Goal: Task Accomplishment & Management: Use online tool/utility

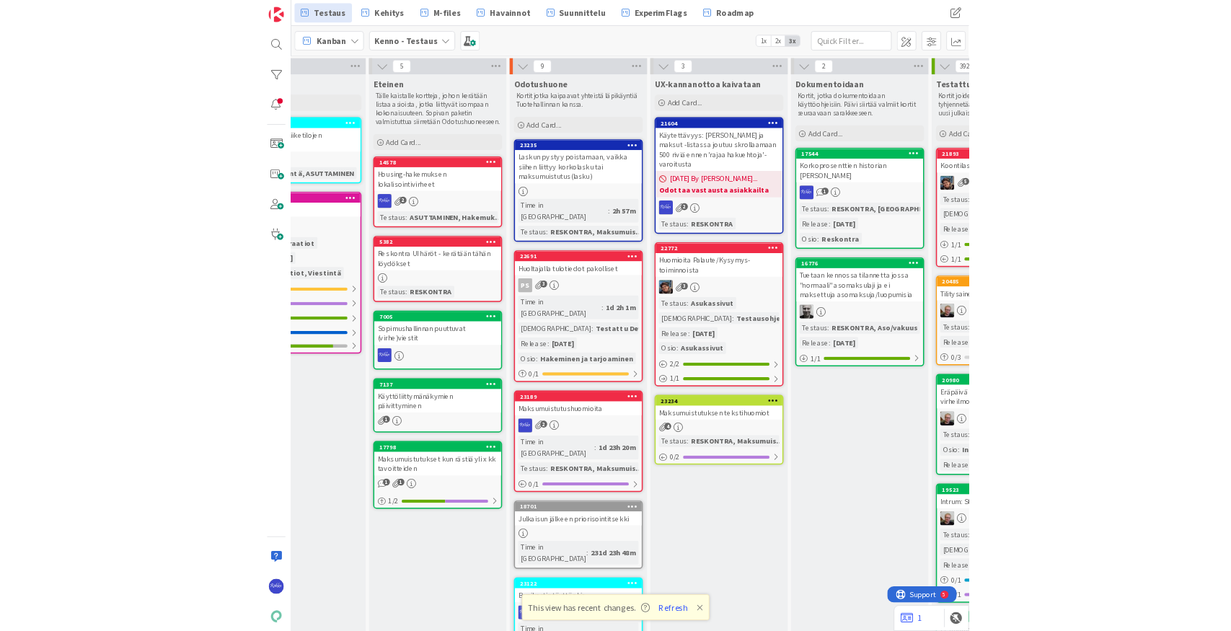
scroll to position [0, 531]
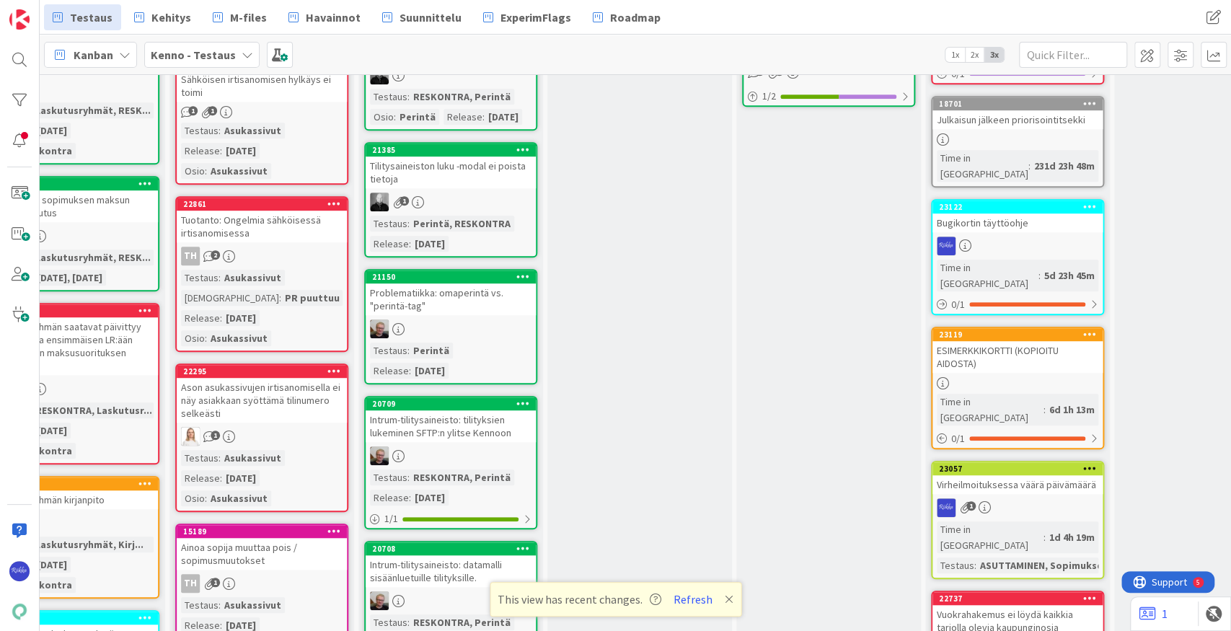
scroll to position [577, 442]
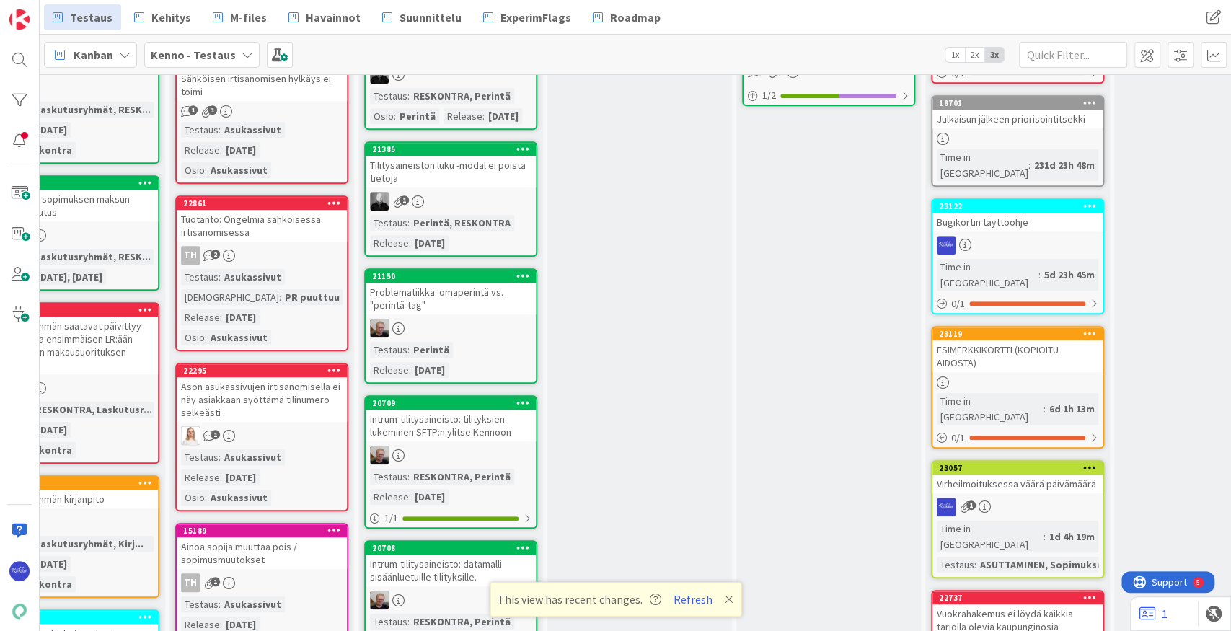
click at [949, 340] on div "ESIMERKKIKORTTI (KOPIOITU AIDOSTA)" at bounding box center [1018, 356] width 170 height 32
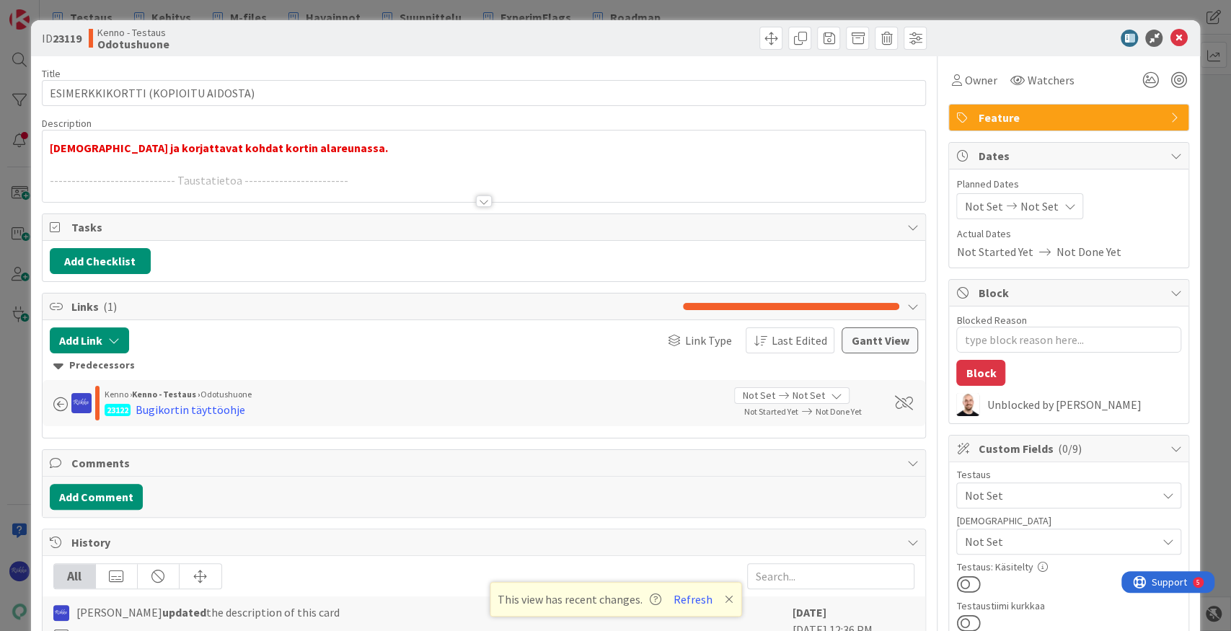
click at [479, 201] on div at bounding box center [484, 201] width 16 height 12
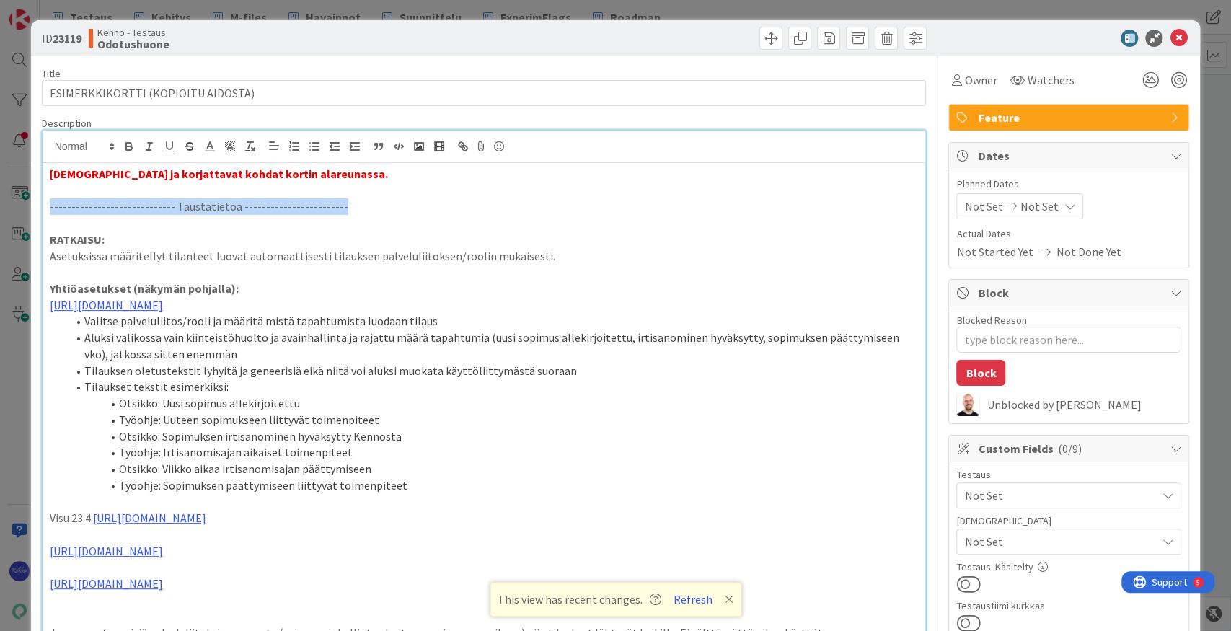
drag, startPoint x: 323, startPoint y: 208, endPoint x: 43, endPoint y: 200, distance: 280.7
click at [359, 200] on p "----------------------------- Taustatietoa ------------------------" at bounding box center [484, 206] width 869 height 17
drag, startPoint x: 351, startPoint y: 199, endPoint x: 121, endPoint y: 189, distance: 229.6
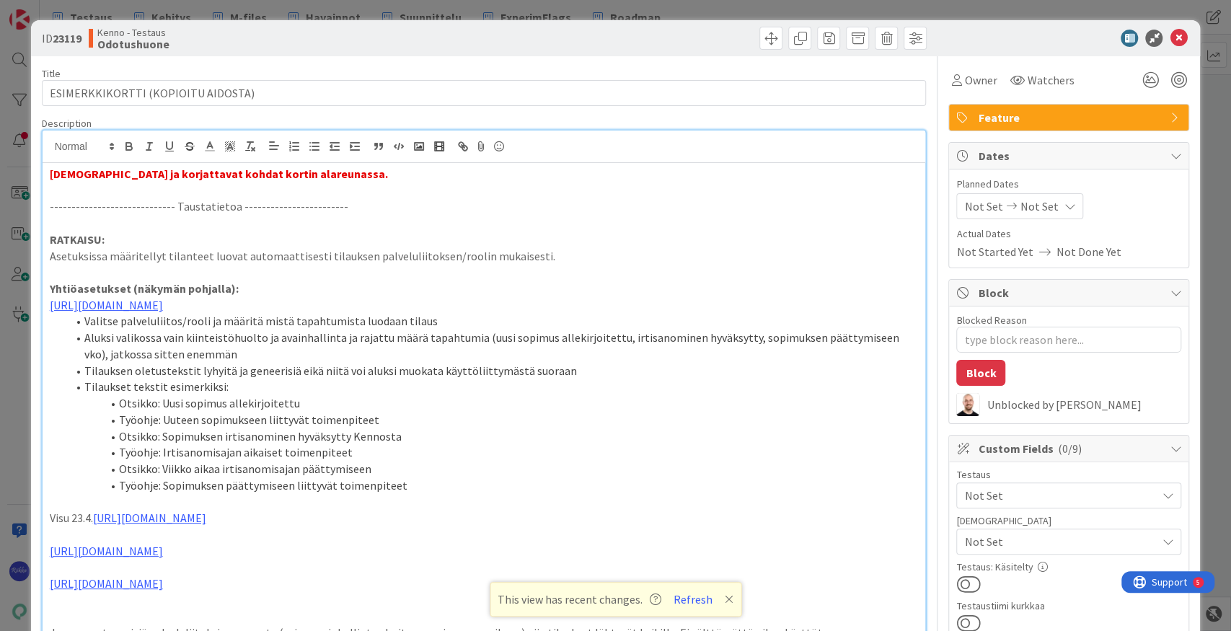
click at [270, 175] on strong "[DEMOGRAPHIC_DATA] ja korjattavat kohdat kortin alareunassa." at bounding box center [219, 174] width 338 height 14
click at [949, 38] on icon at bounding box center [1178, 38] width 17 height 17
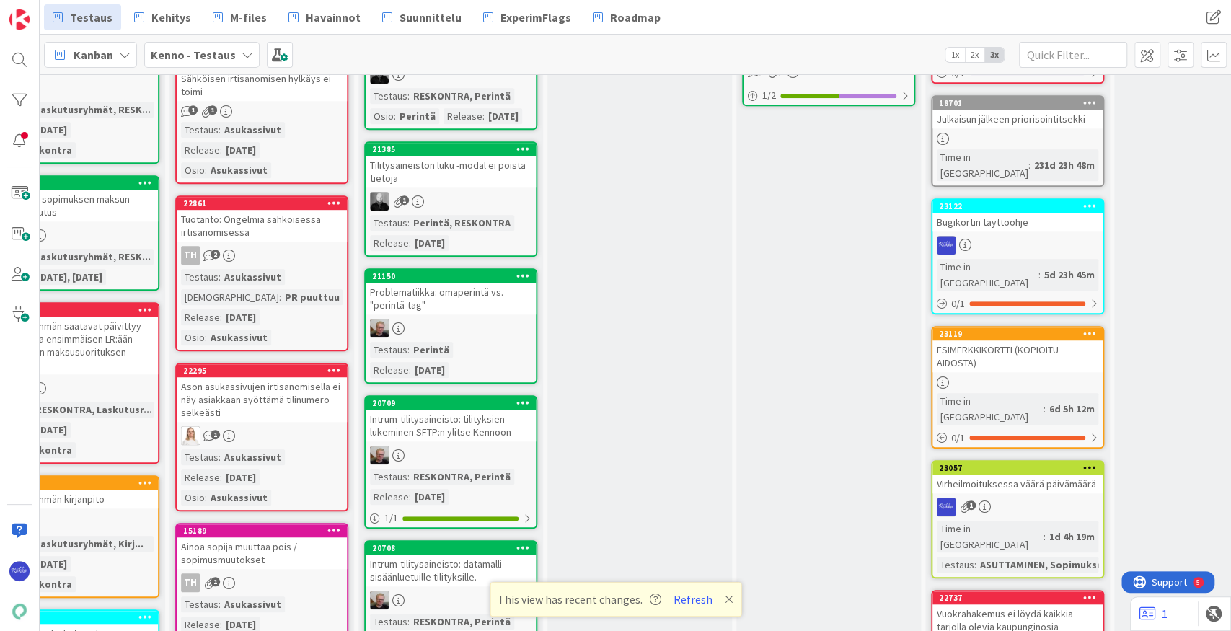
click at [949, 198] on link "23122 Bugikortin täyttöohje Time in [GEOGRAPHIC_DATA] : 5d 23h 45m 0 / 1" at bounding box center [1017, 256] width 173 height 116
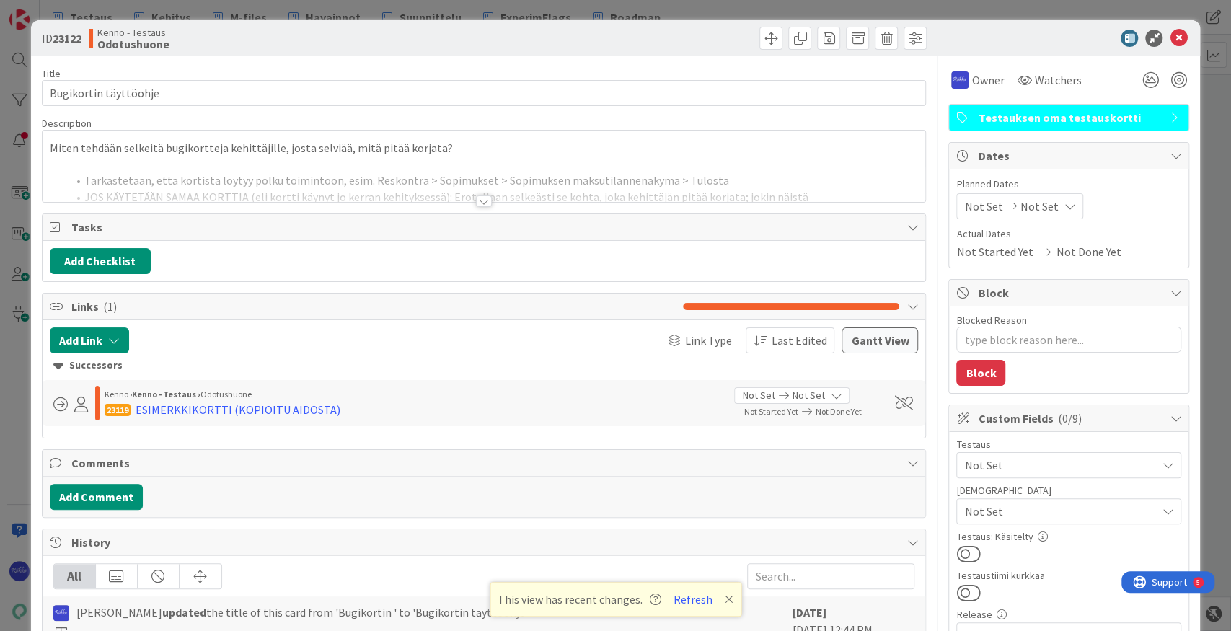
click at [480, 205] on div at bounding box center [484, 201] width 16 height 12
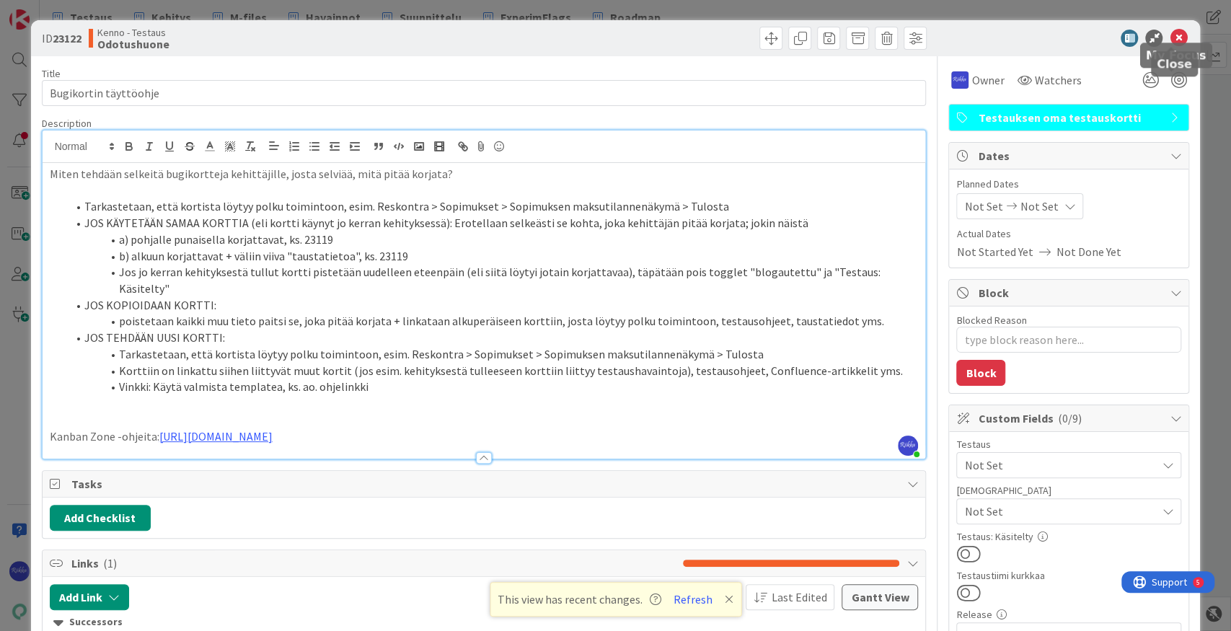
click at [949, 40] on icon at bounding box center [1178, 38] width 17 height 17
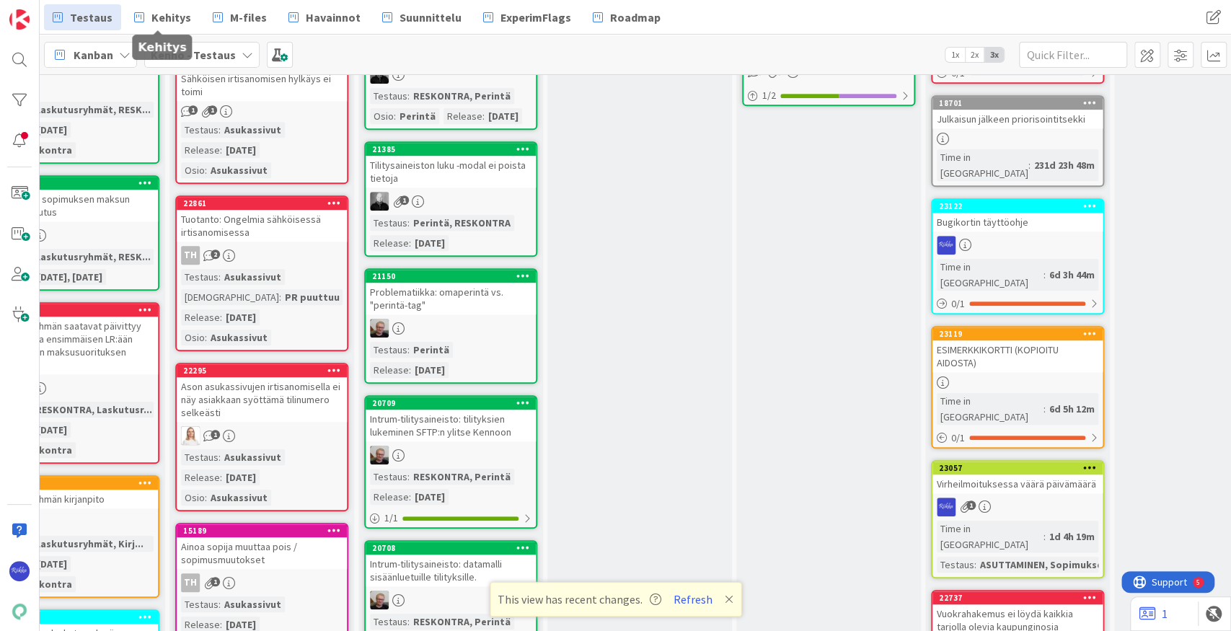
click at [173, 17] on span "Kehitys" at bounding box center [171, 17] width 40 height 17
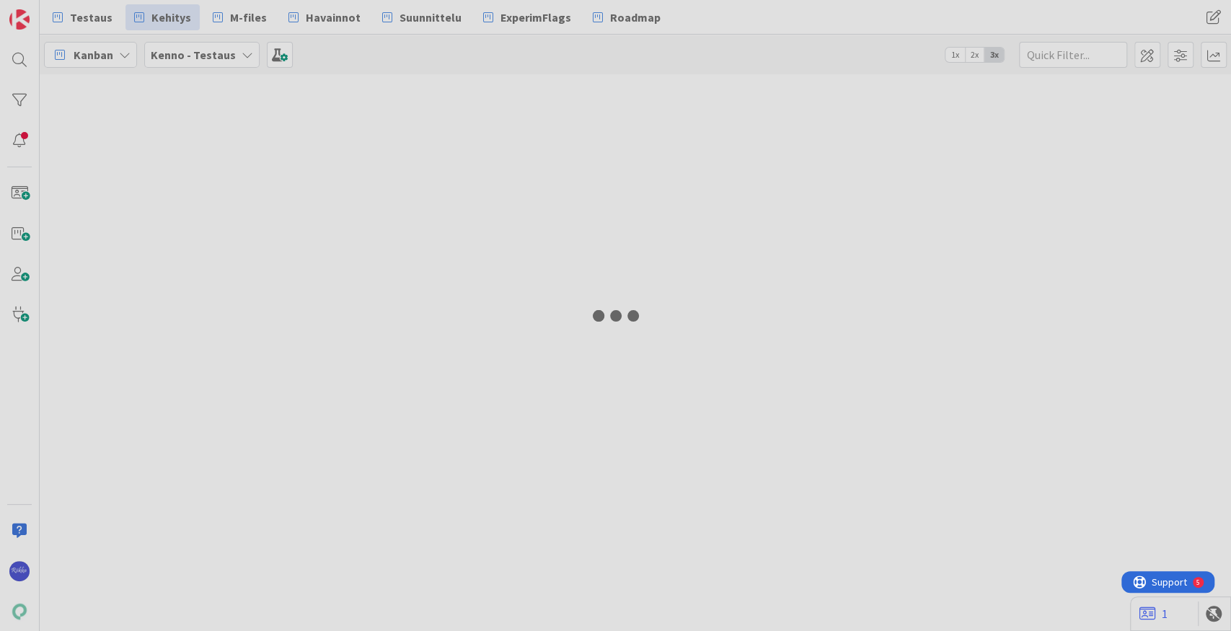
click at [224, 53] on div "Testaus Kehitys M-files Havainnot Suunnittelu ExperimFlags Roadmap Testaus Kehi…" at bounding box center [635, 315] width 1191 height 631
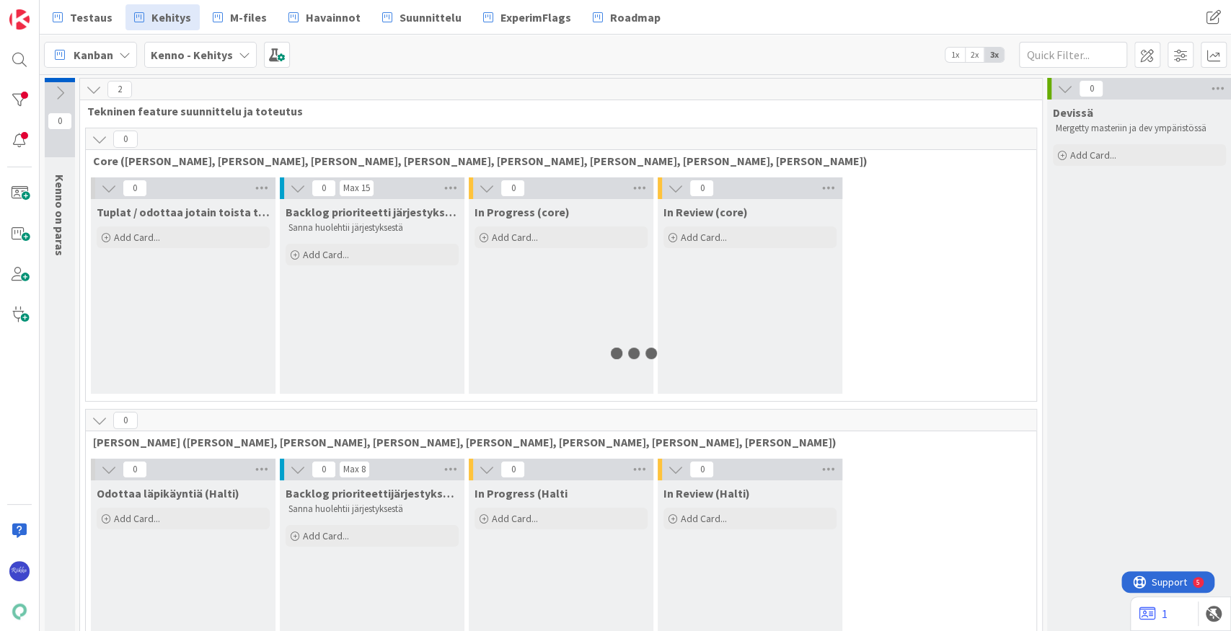
click at [229, 58] on div "Kenno - Kehitys" at bounding box center [200, 55] width 113 height 26
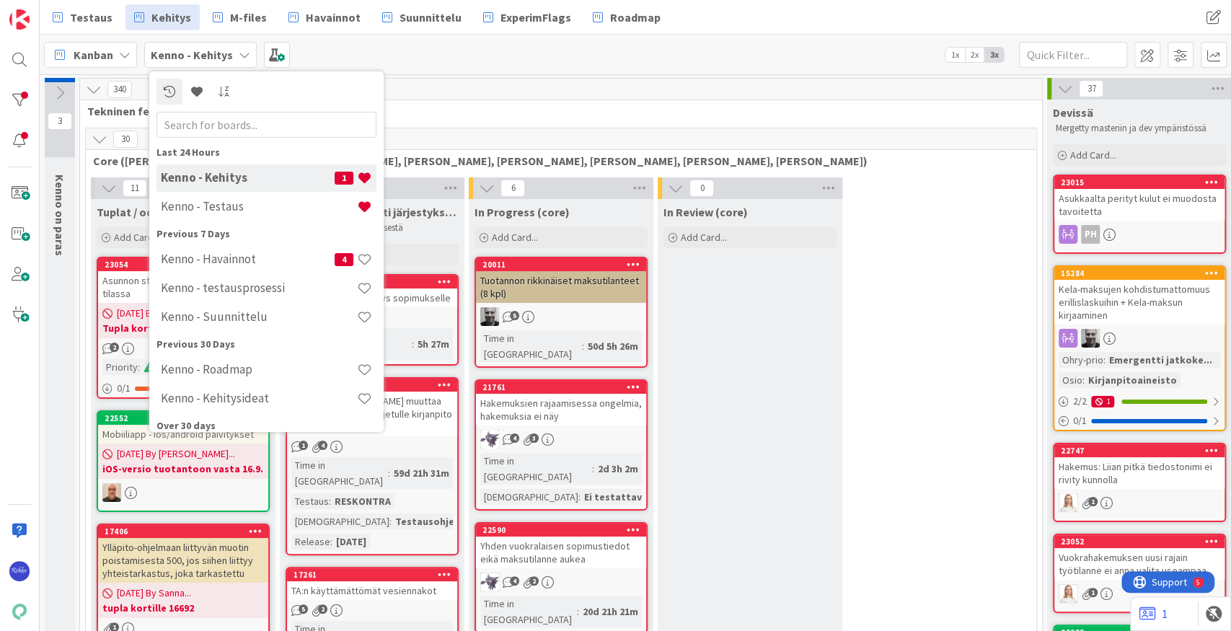
click at [239, 402] on h4 "Kenno - Kehitysideat" at bounding box center [259, 398] width 196 height 14
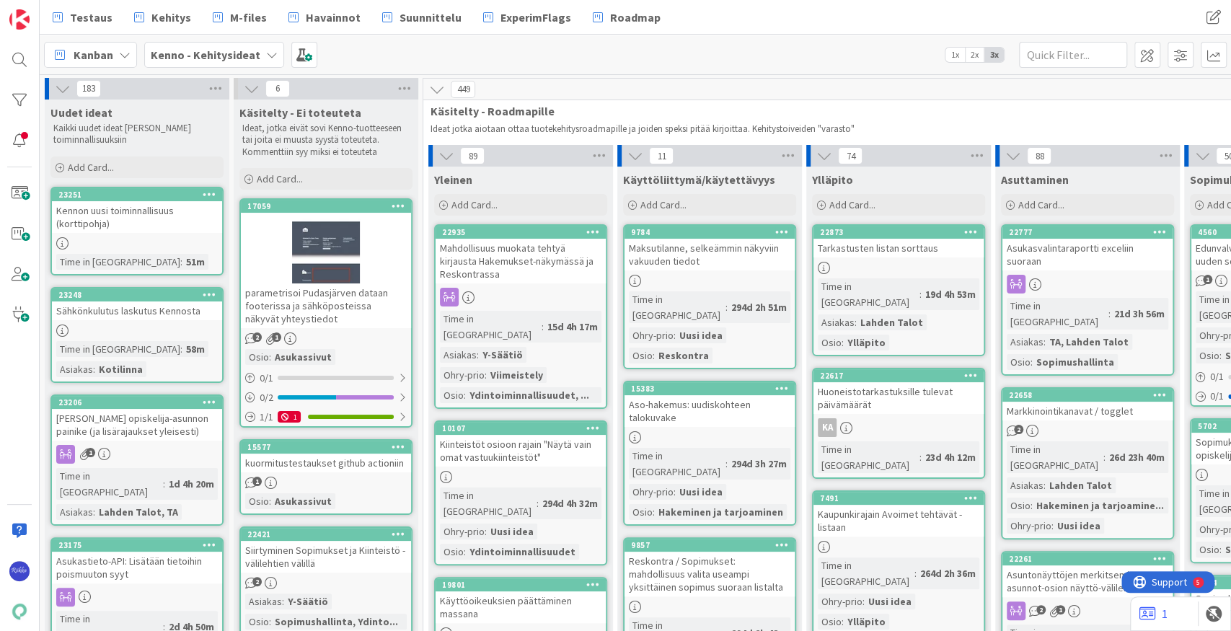
click at [110, 165] on span "Add Card..." at bounding box center [91, 167] width 46 height 13
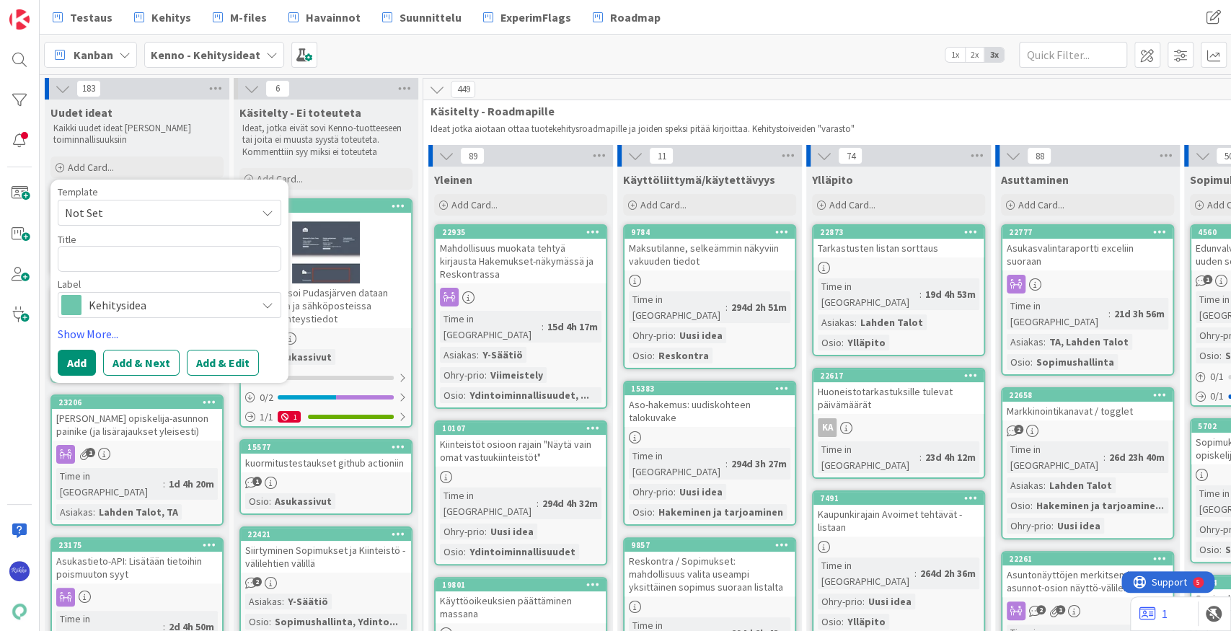
click at [167, 211] on span "Not Set" at bounding box center [155, 212] width 180 height 19
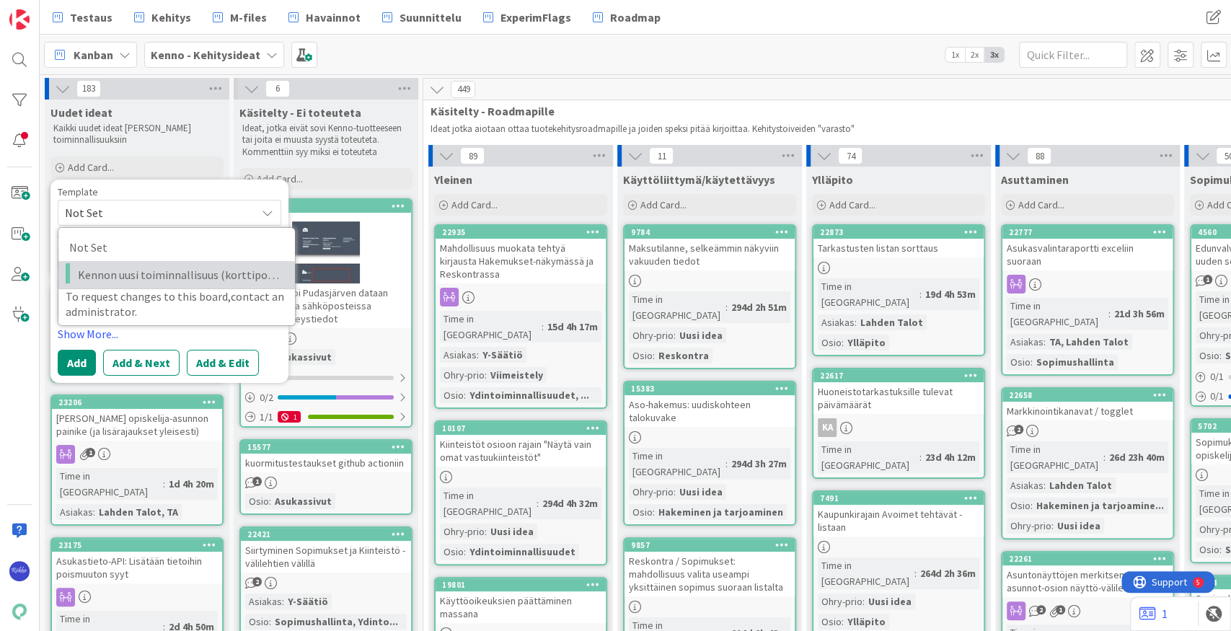
click at [195, 278] on span "Kennon uusi toiminnallisuus (korttipohja)" at bounding box center [181, 274] width 206 height 19
type textarea "x"
type textarea "Kennon uusi toiminnallisuus (korttipohja)"
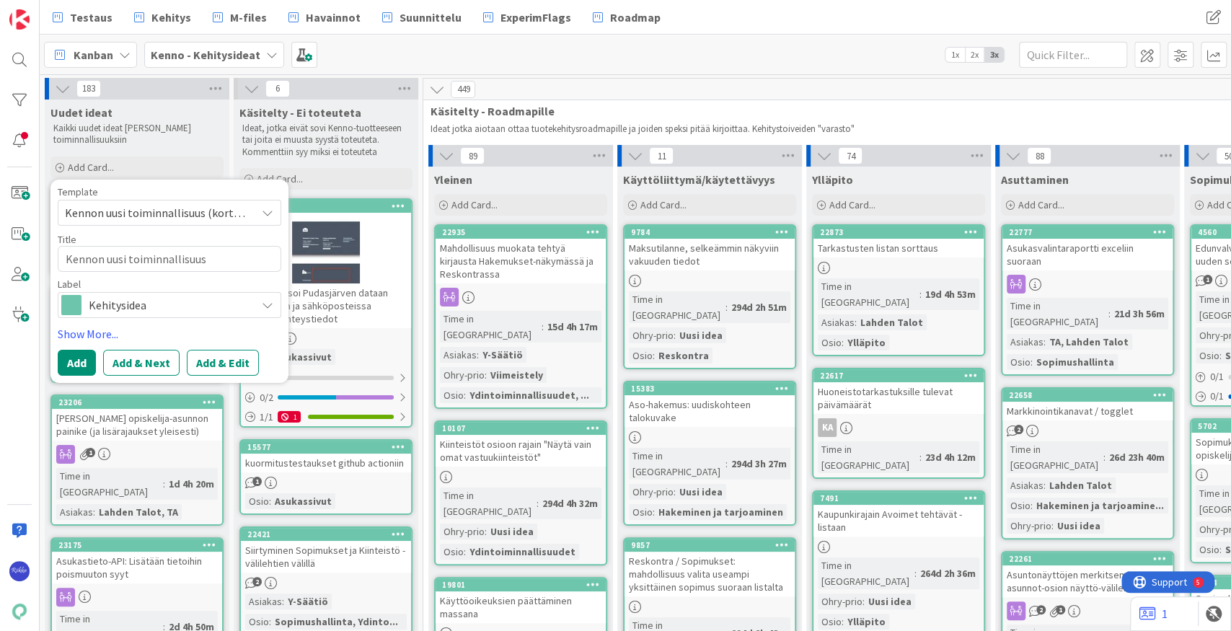
click at [235, 365] on button "Add & Edit" at bounding box center [223, 363] width 72 height 26
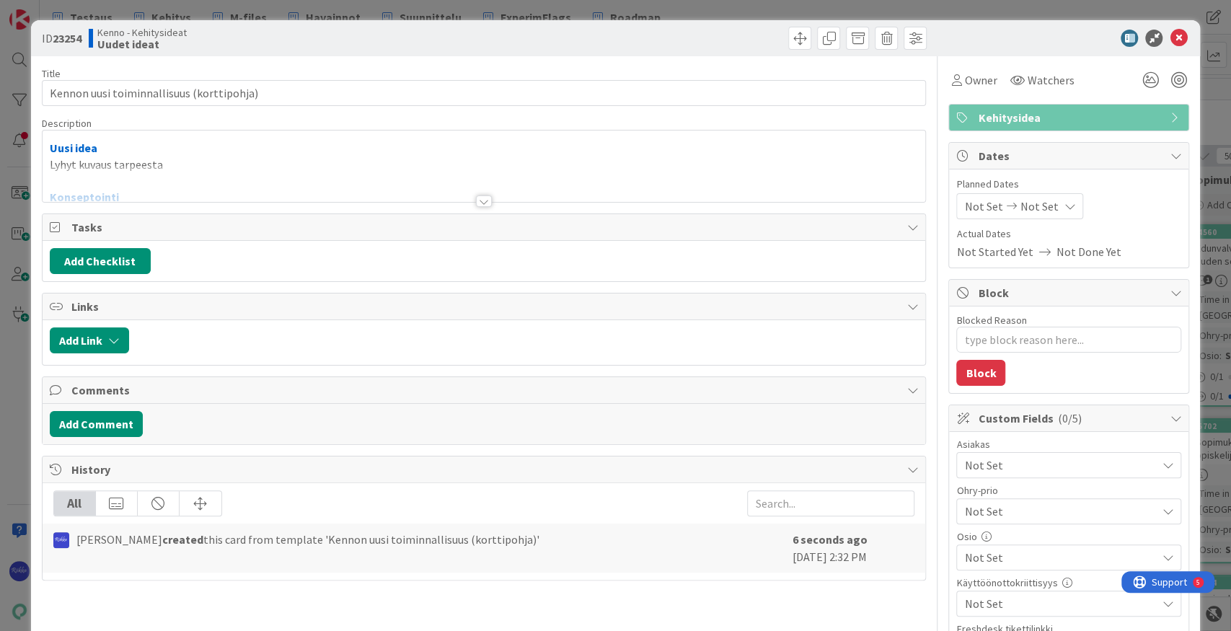
click at [480, 201] on div at bounding box center [484, 201] width 16 height 12
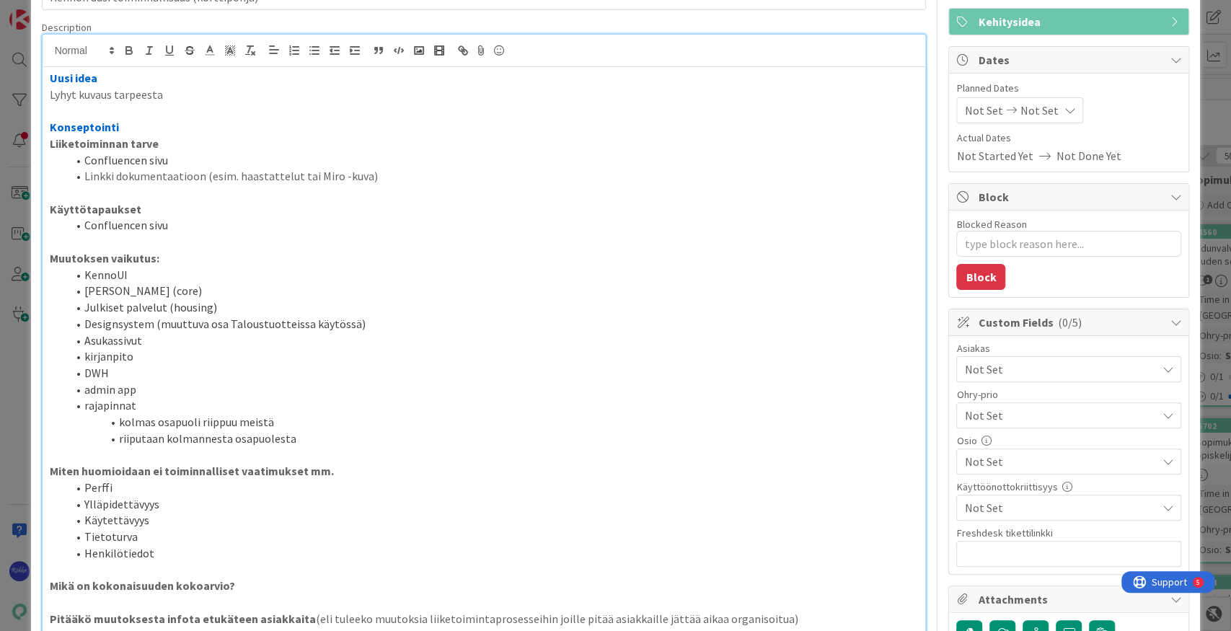
scroll to position [192, 0]
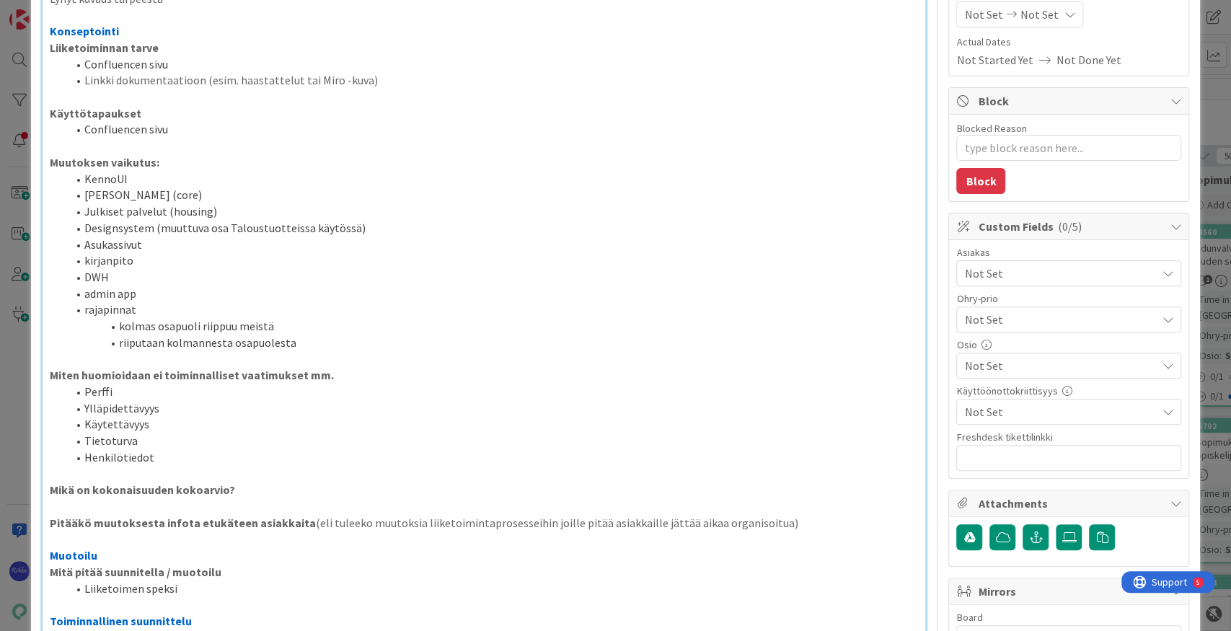
click at [149, 179] on li "KennoUI" at bounding box center [493, 179] width 852 height 17
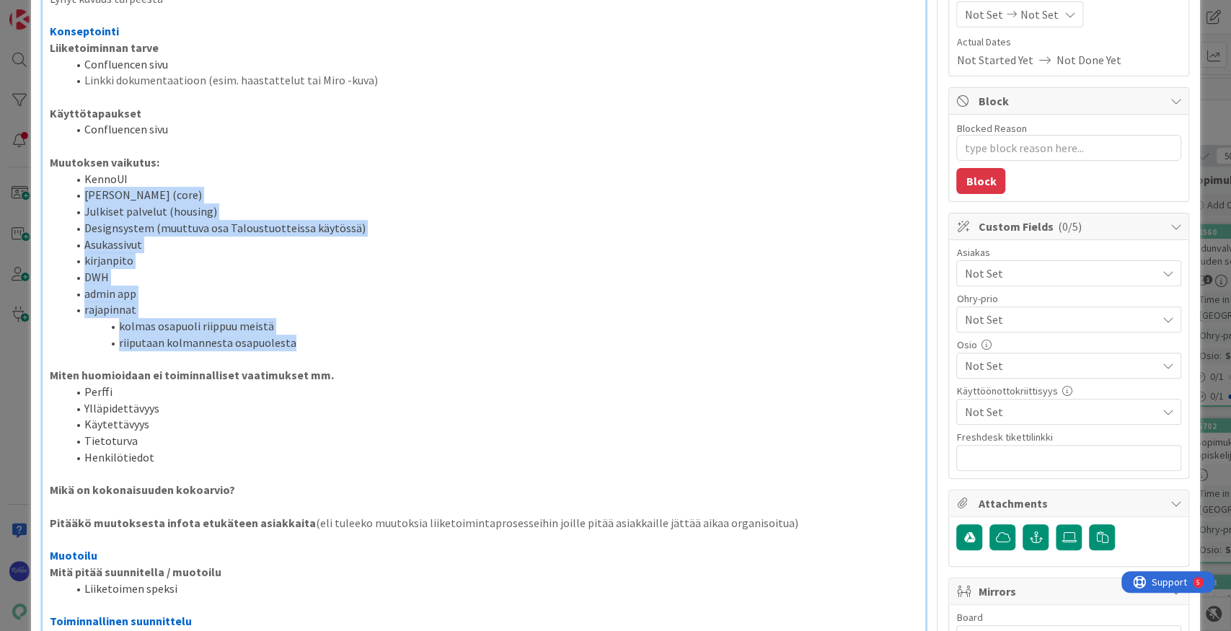
drag, startPoint x: 176, startPoint y: 177, endPoint x: 359, endPoint y: 345, distance: 248.6
click at [359, 345] on ol "[PERSON_NAME] ydin (core) Julkiset palvelut (housing) Designsystem (muuttuva os…" at bounding box center [484, 261] width 869 height 180
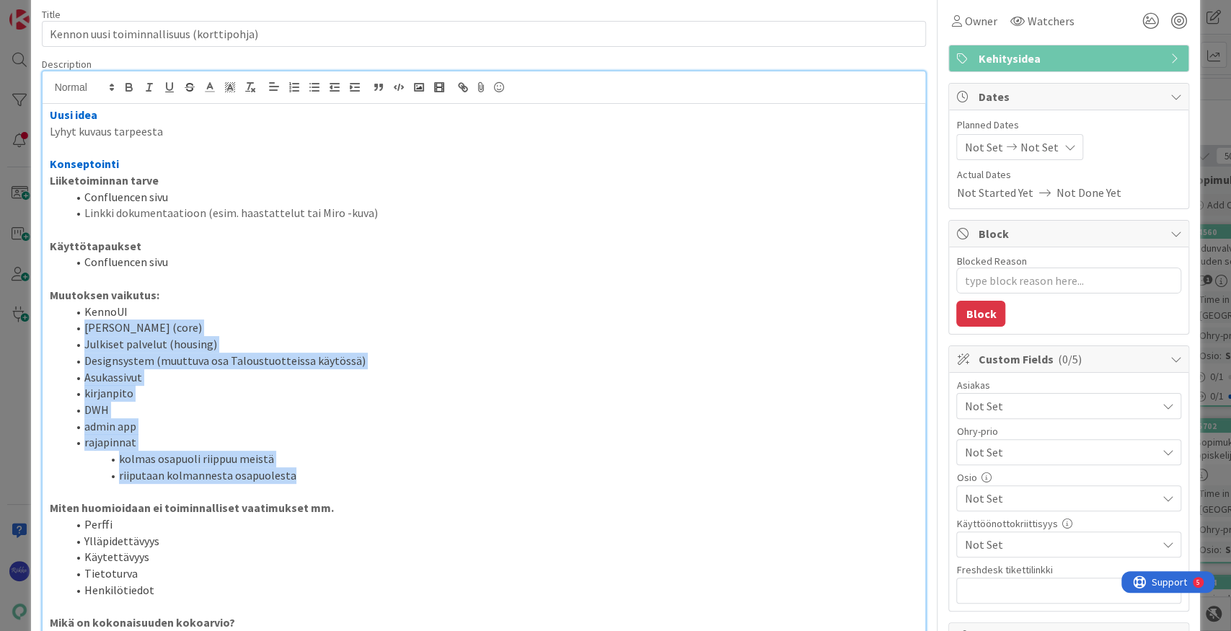
scroll to position [0, 0]
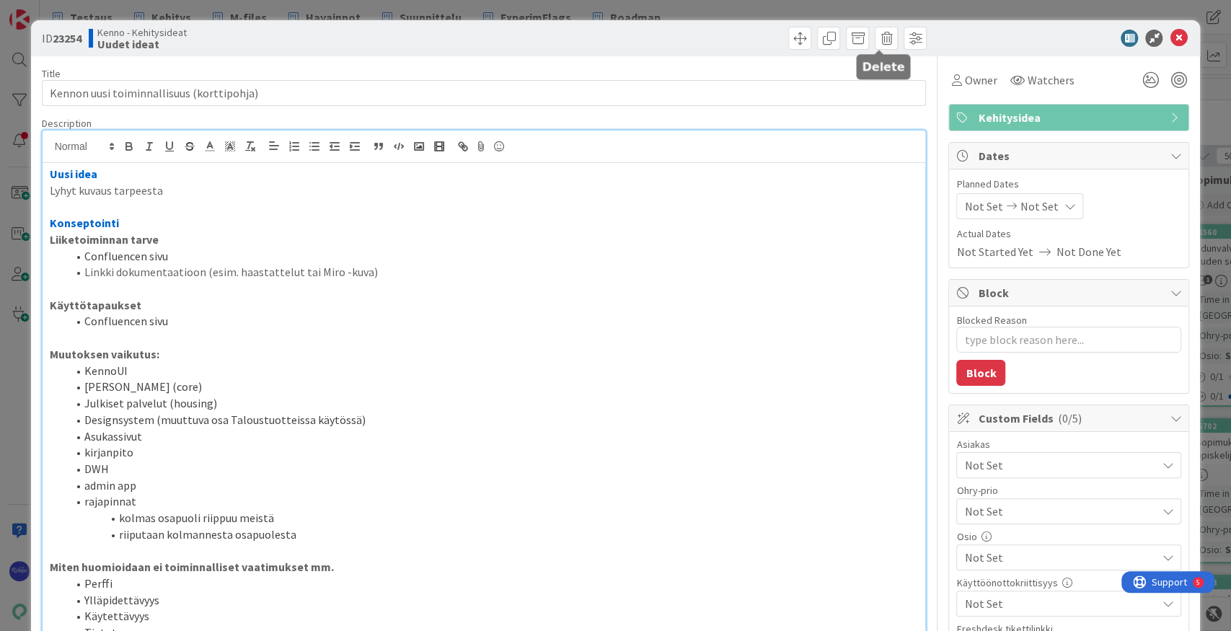
click at [880, 38] on span at bounding box center [886, 38] width 23 height 23
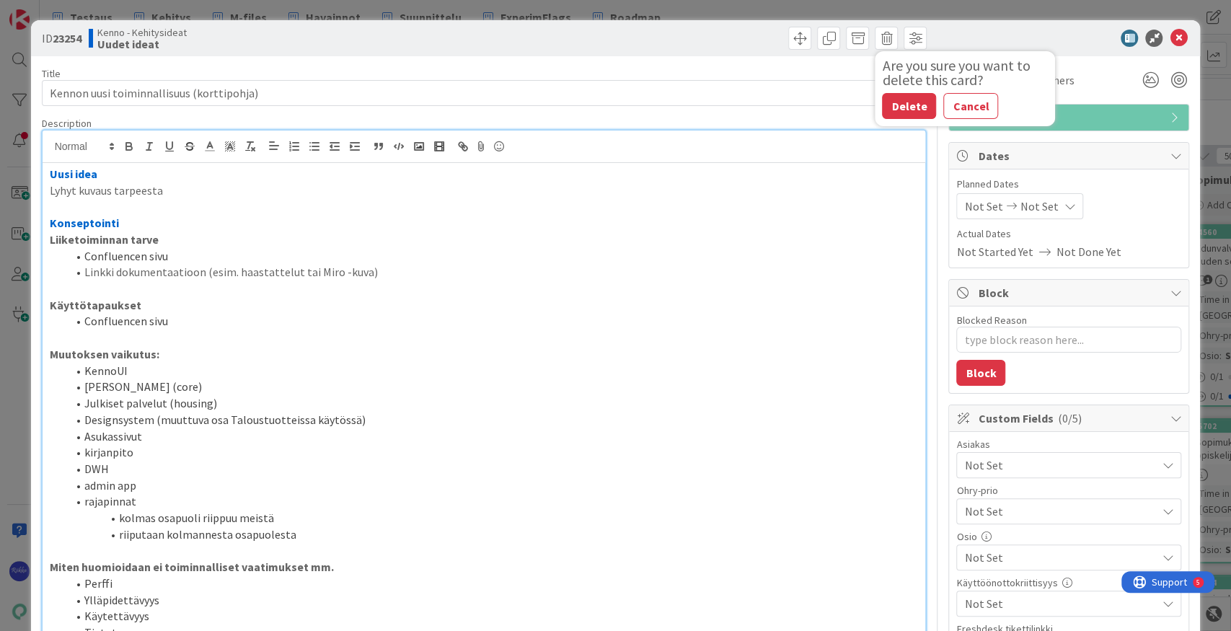
click at [899, 109] on button "Delete" at bounding box center [909, 106] width 54 height 26
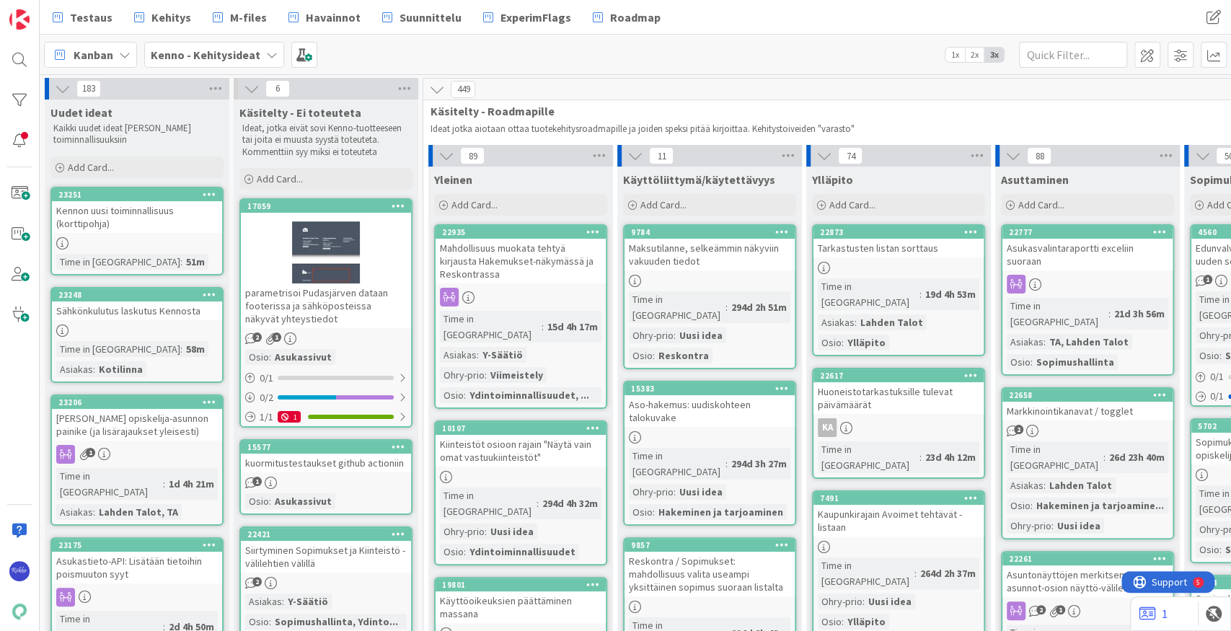
click at [182, 312] on div "Sähkönkulutus laskutus Kennosta" at bounding box center [137, 310] width 170 height 19
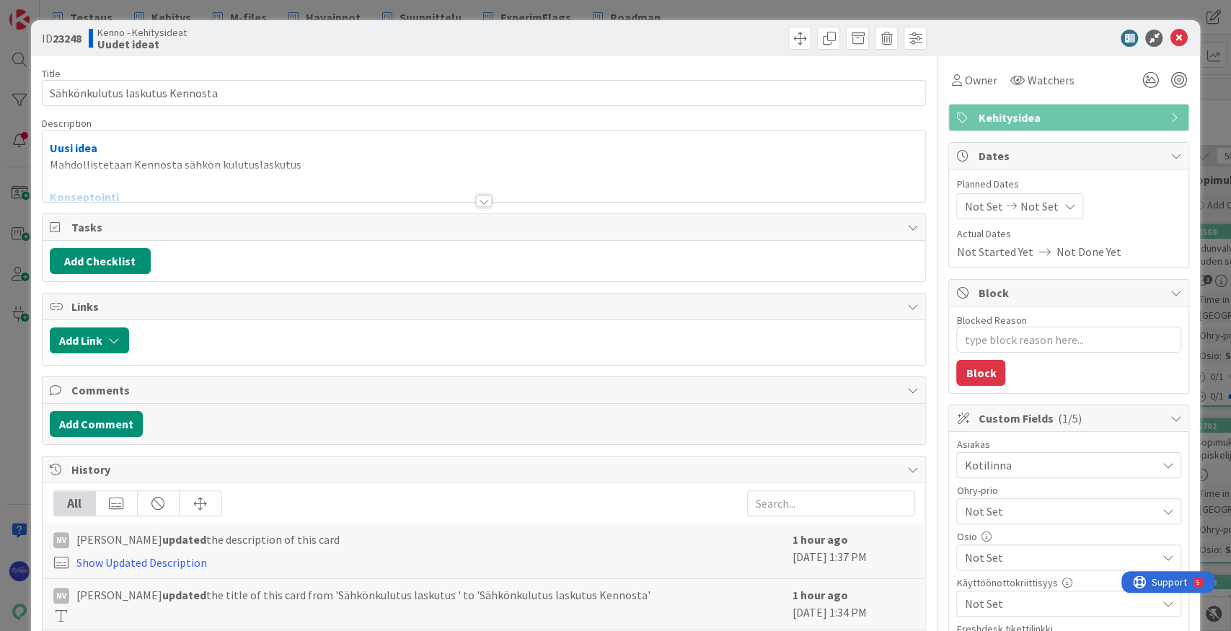
type textarea "x"
click at [481, 201] on div at bounding box center [484, 201] width 16 height 12
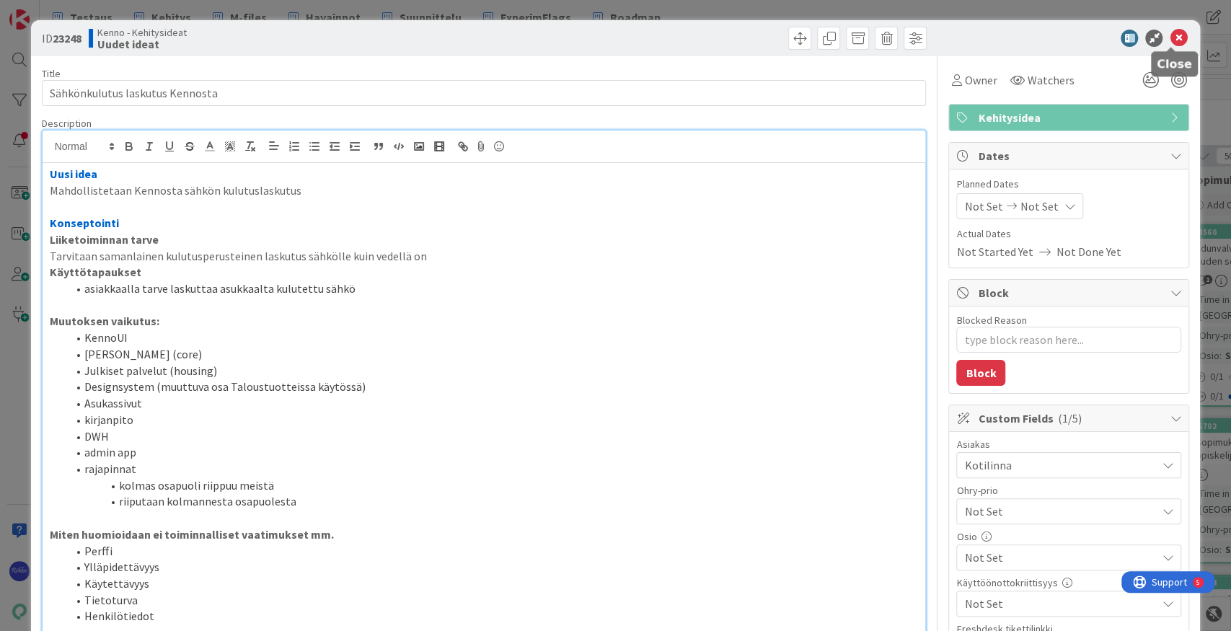
click at [949, 38] on icon at bounding box center [1178, 38] width 17 height 17
